Goal: Information Seeking & Learning: Learn about a topic

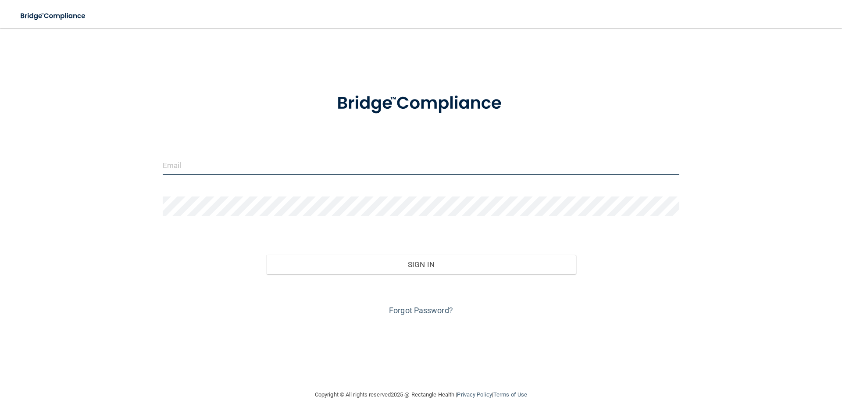
type input "[EMAIL_ADDRESS][DOMAIN_NAME]"
drag, startPoint x: 280, startPoint y: 167, endPoint x: 121, endPoint y: 159, distance: 158.5
click at [121, 159] on div "prleyts@hotmail.com Invalid email/password. You don't have permission to access…" at bounding box center [421, 209] width 807 height 344
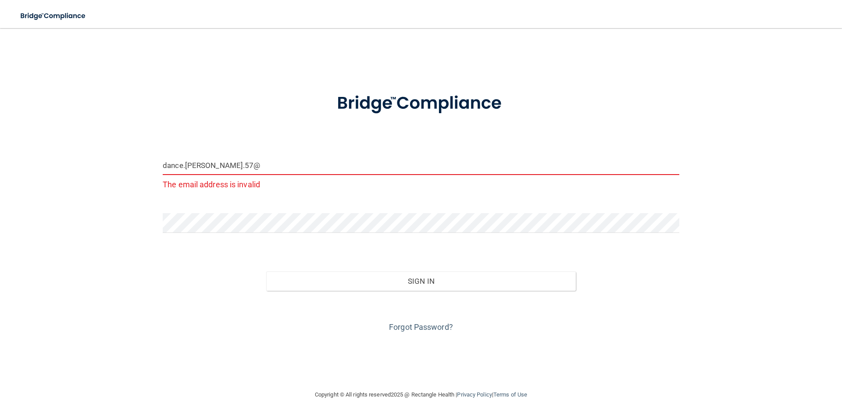
type input "[EMAIL_ADDRESS][PERSON_NAME][DOMAIN_NAME]"
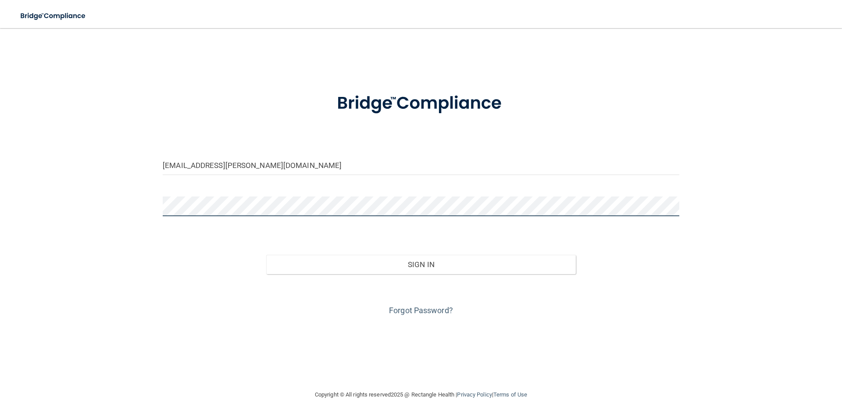
click at [154, 203] on div "dance.ann.57@hotmail.com Invalid email/password. You don't have permission to a…" at bounding box center [421, 209] width 807 height 344
click at [266, 255] on button "Sign In" at bounding box center [421, 264] width 310 height 19
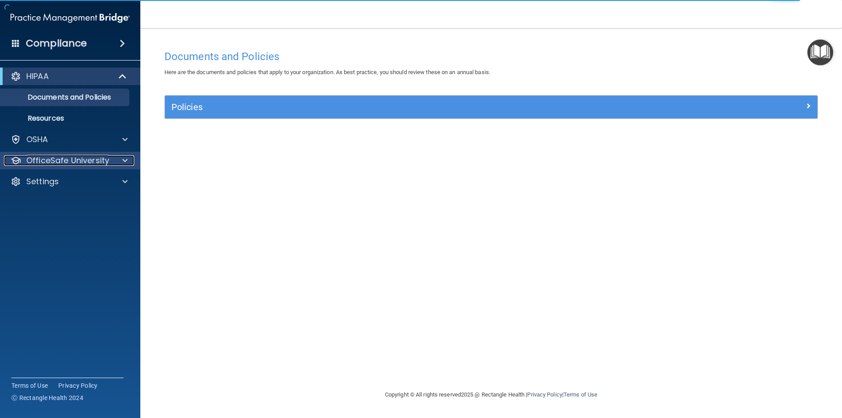
click at [115, 164] on div at bounding box center [124, 160] width 22 height 11
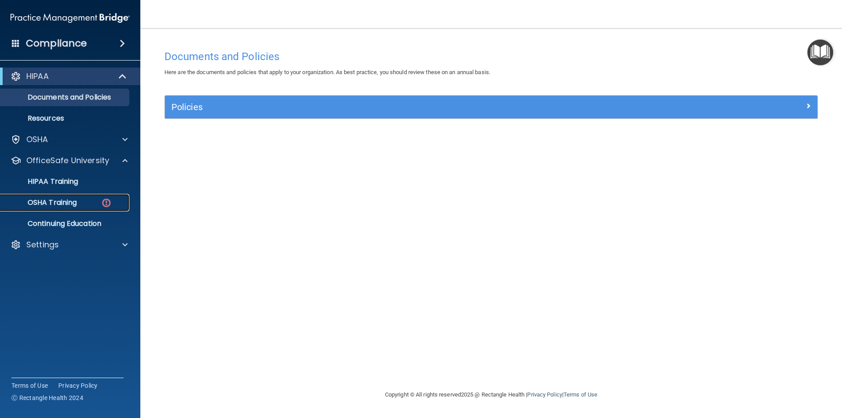
click at [96, 203] on div "OSHA Training" at bounding box center [66, 202] width 120 height 9
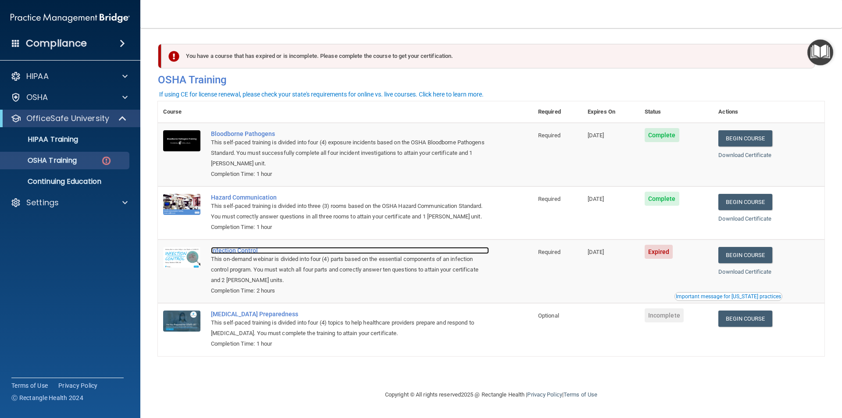
click at [218, 252] on div "Infection Control" at bounding box center [350, 250] width 278 height 7
